Goal: Information Seeking & Learning: Learn about a topic

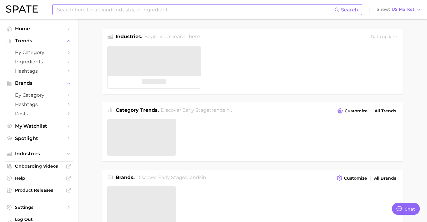
type textarea "x"
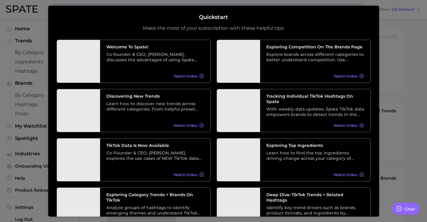
click at [169, 13] on div "Quickstart Make the most of your subscription with these helpful tips: Welcome …" at bounding box center [213, 110] width 331 height 210
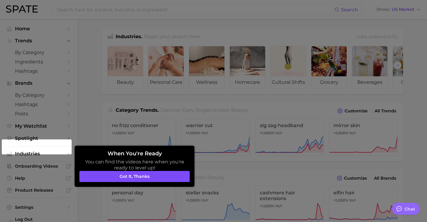
click at [165, 171] on button "Got it, thanks" at bounding box center [134, 176] width 110 height 11
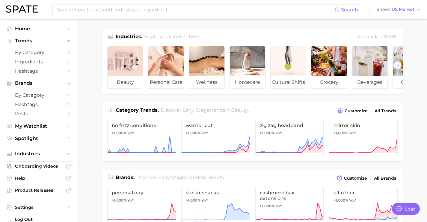
click at [149, 16] on div "Search Show US Market" at bounding box center [213, 9] width 415 height 19
click at [149, 15] on div "Search" at bounding box center [207, 9] width 310 height 11
click at [150, 14] on input at bounding box center [195, 9] width 278 height 10
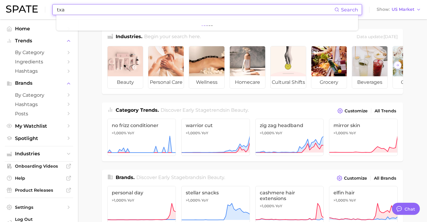
type input "txa"
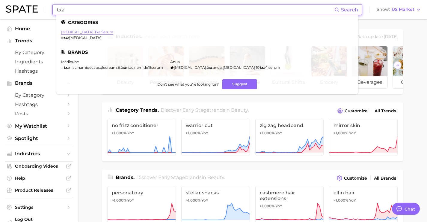
click at [82, 32] on link "[MEDICAL_DATA] txa serum" at bounding box center [87, 32] width 52 height 4
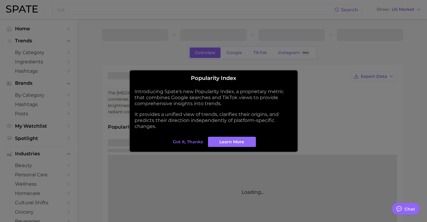
type textarea "x"
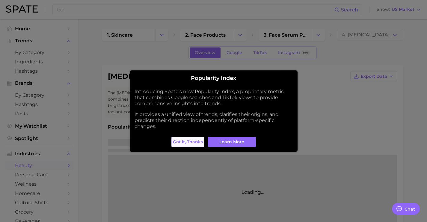
click at [193, 142] on span "Got it, thanks" at bounding box center [188, 141] width 30 height 5
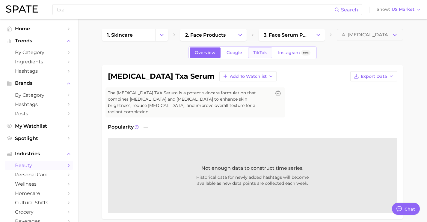
click at [264, 53] on span "TikTok" at bounding box center [260, 52] width 14 height 5
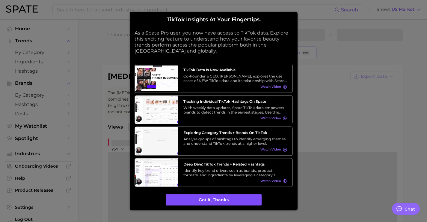
click at [230, 198] on button "Got it, thanks" at bounding box center [214, 199] width 96 height 11
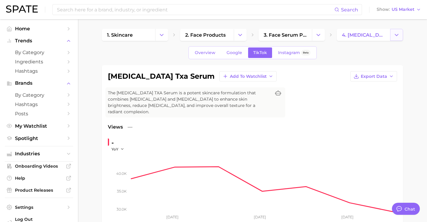
click at [400, 36] on button "Change Category" at bounding box center [396, 35] width 13 height 12
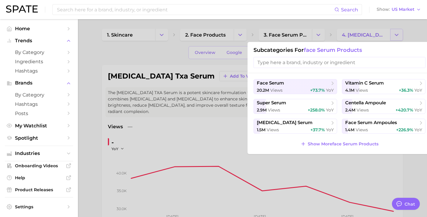
click at [400, 36] on div at bounding box center [213, 108] width 427 height 217
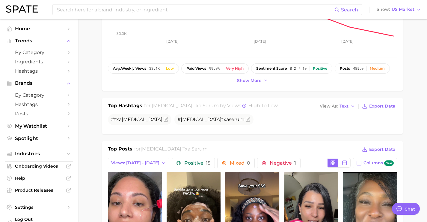
scroll to position [180, 0]
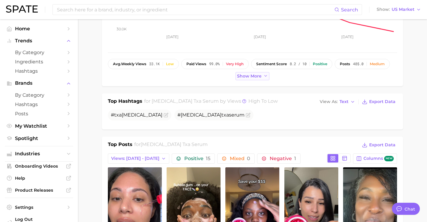
click at [264, 72] on button "Show more" at bounding box center [253, 76] width 34 height 8
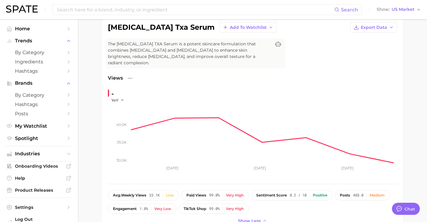
scroll to position [48, 0]
click at [58, 62] on span "Ingredients" at bounding box center [39, 62] width 48 height 6
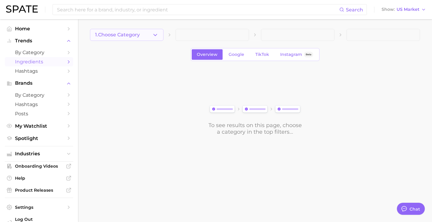
click at [158, 34] on icon "button" at bounding box center [155, 35] width 6 height 6
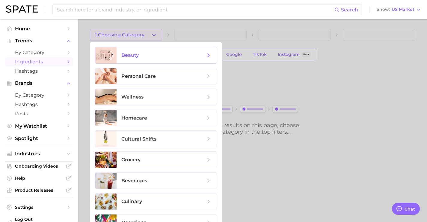
click at [157, 53] on span "beauty" at bounding box center [163, 55] width 84 height 7
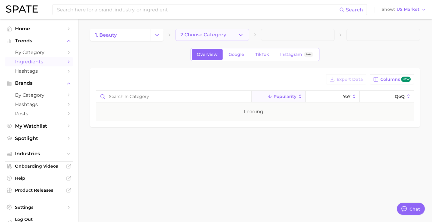
click at [213, 38] on button "2. Choose Category" at bounding box center [211, 35] width 73 height 12
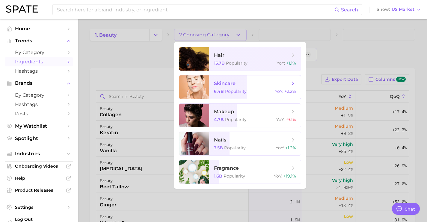
click at [232, 94] on span "skincare 6.4b Popularity YoY : +2.2%" at bounding box center [255, 86] width 92 height 23
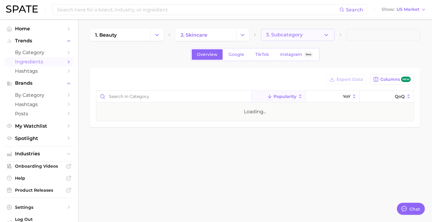
click at [284, 34] on span "3. Subcategory" at bounding box center [284, 34] width 37 height 5
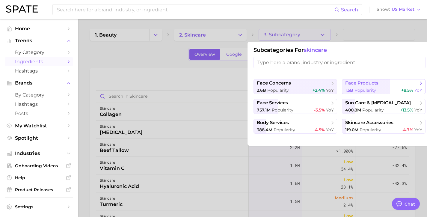
click at [354, 83] on span "face products" at bounding box center [361, 83] width 33 height 6
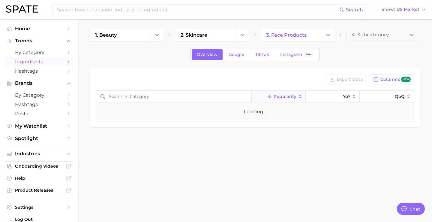
click at [364, 27] on main "1. beauty 2. skincare 3. face products 4. Subcategory Overview Google TikTok In…" at bounding box center [255, 88] width 354 height 138
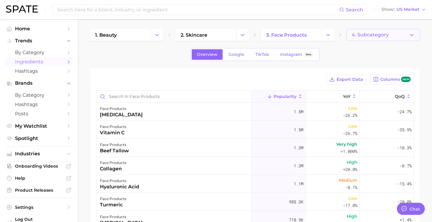
click at [364, 29] on button "4. Subcategory" at bounding box center [382, 35] width 73 height 12
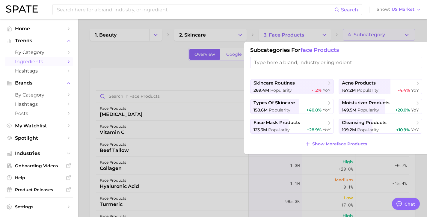
click at [359, 57] on input "search" at bounding box center [336, 62] width 172 height 11
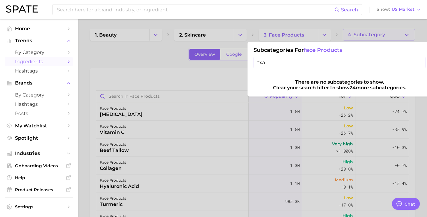
type input "txa"
click at [339, 30] on div at bounding box center [213, 108] width 427 height 217
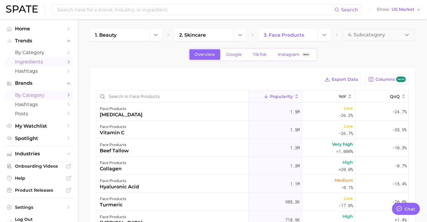
click at [22, 95] on span "by Category" at bounding box center [39, 95] width 48 height 6
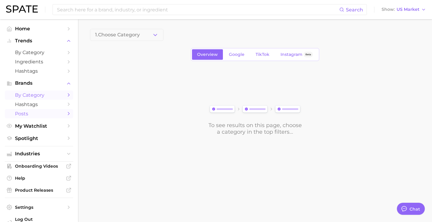
click at [21, 112] on span "Posts" at bounding box center [39, 114] width 48 height 6
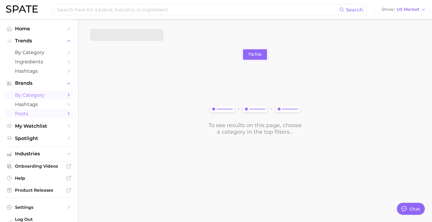
click at [26, 95] on span "by Category" at bounding box center [39, 95] width 48 height 6
click at [66, 106] on icon "Sidebar" at bounding box center [68, 103] width 5 height 5
